Goal: Transaction & Acquisition: Purchase product/service

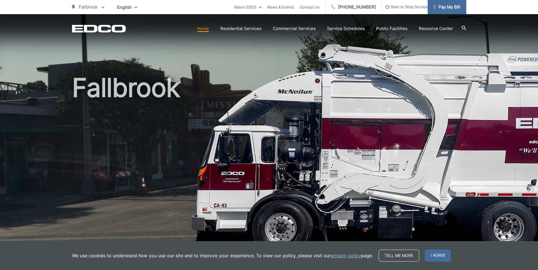
click at [443, 9] on span "Pay My Bill" at bounding box center [446, 7] width 27 height 7
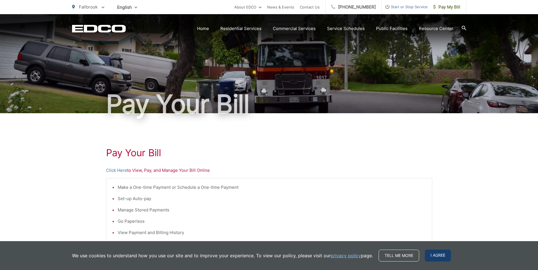
click at [431, 257] on span "I agree" at bounding box center [438, 256] width 26 height 12
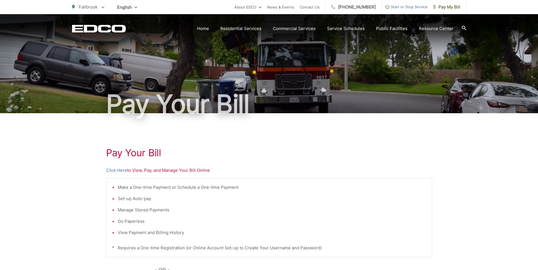
scroll to position [133, 0]
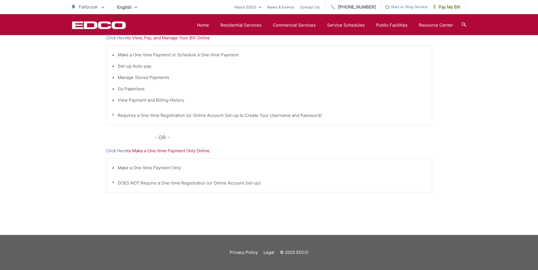
click at [170, 151] on p "Click Here to Make a One-time Payment Only Online" at bounding box center [269, 151] width 326 height 7
click at [121, 152] on link "Click Here" at bounding box center [116, 151] width 21 height 7
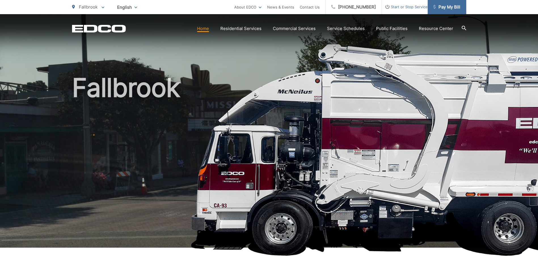
click at [448, 8] on span "Pay My Bill" at bounding box center [446, 7] width 27 height 7
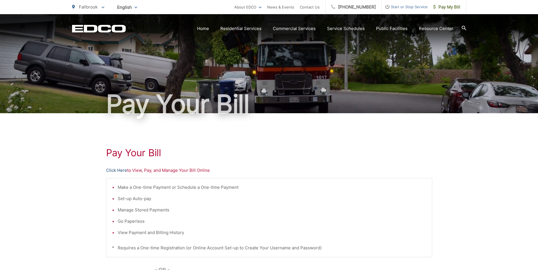
click at [117, 170] on link "Click Here" at bounding box center [116, 170] width 21 height 7
